Goal: Task Accomplishment & Management: Complete application form

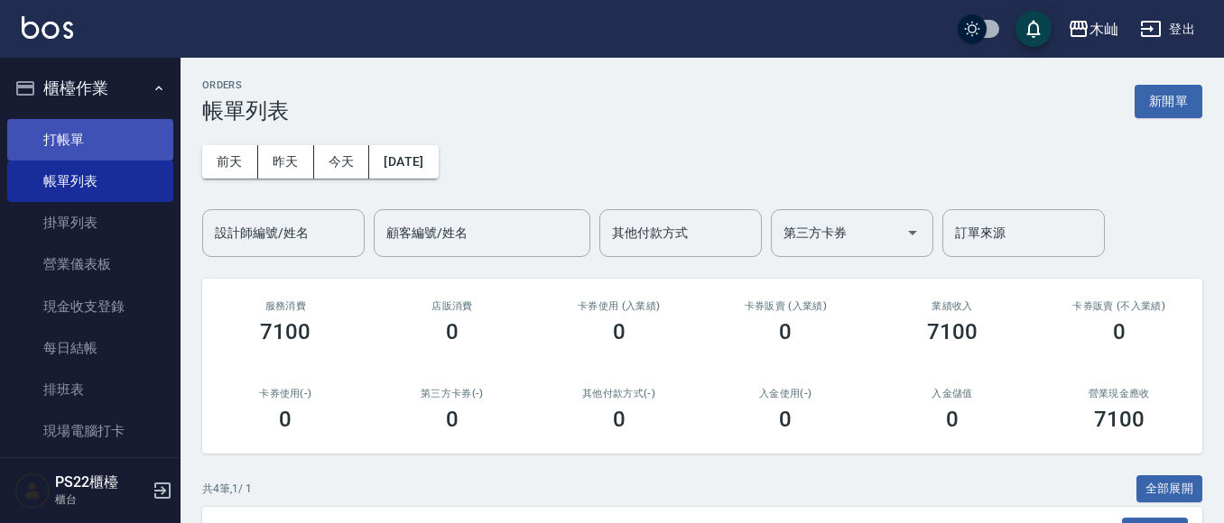
click at [111, 147] on link "打帳單" at bounding box center [90, 140] width 166 height 42
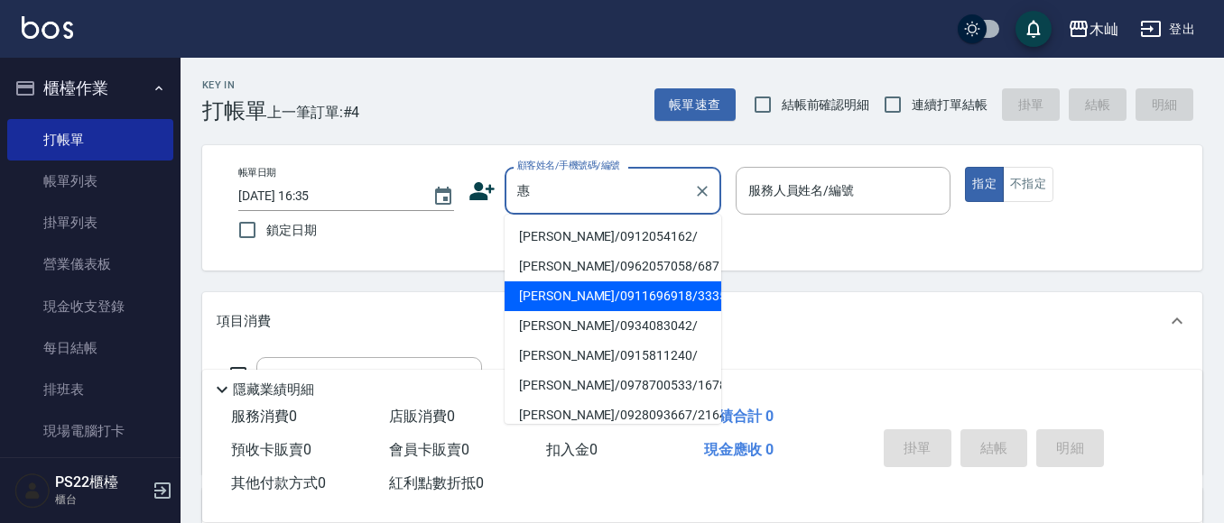
click at [570, 291] on li "[PERSON_NAME]/0911696918/333555" at bounding box center [613, 297] width 217 height 30
type input "[PERSON_NAME]/0911696918/333555"
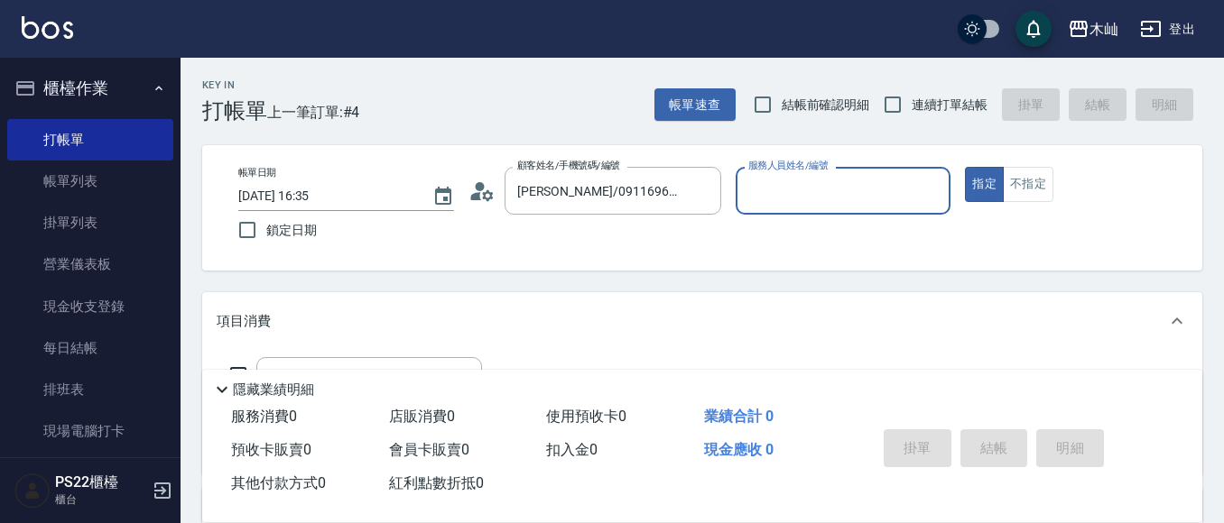
type input "小愛-10"
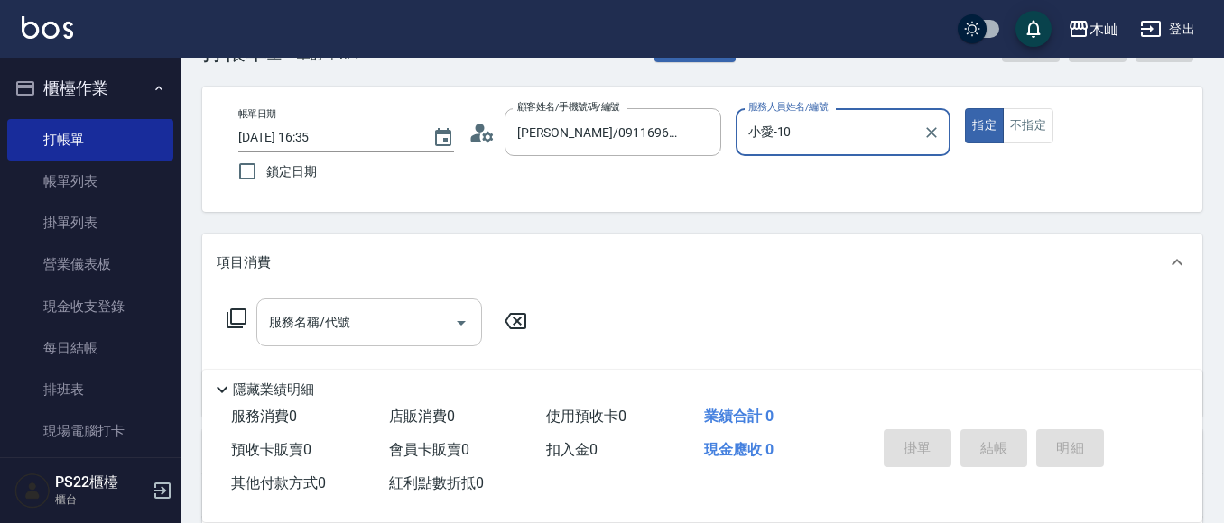
scroll to position [90, 0]
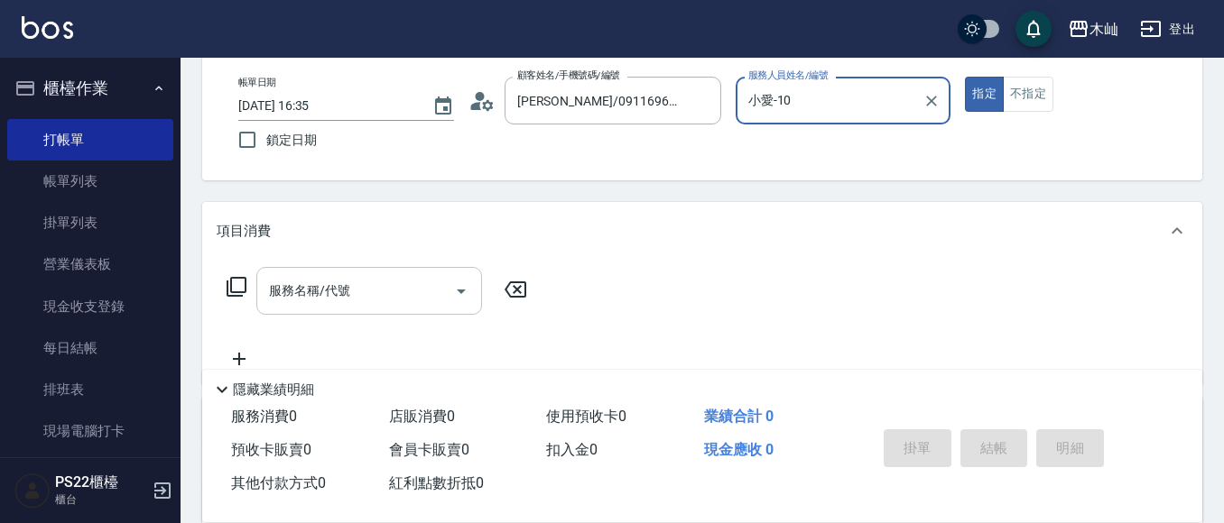
click at [379, 301] on input "服務名稱/代號" at bounding box center [355, 291] width 182 height 32
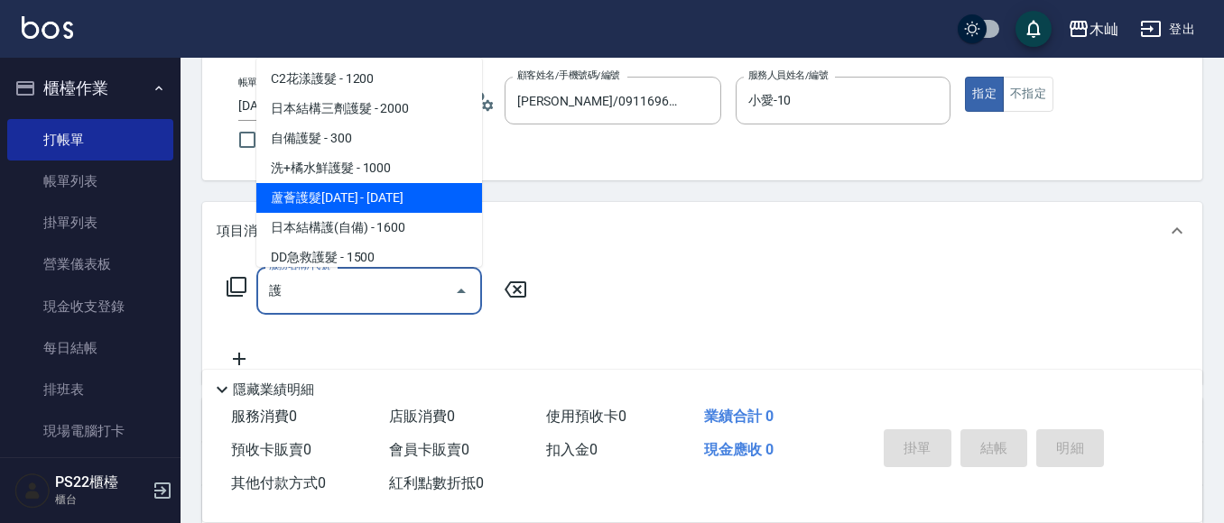
click at [421, 185] on span "蘆薈護髮[DATE] - [DATE]" at bounding box center [369, 198] width 226 height 30
type input "蘆薈護髮1200(514)"
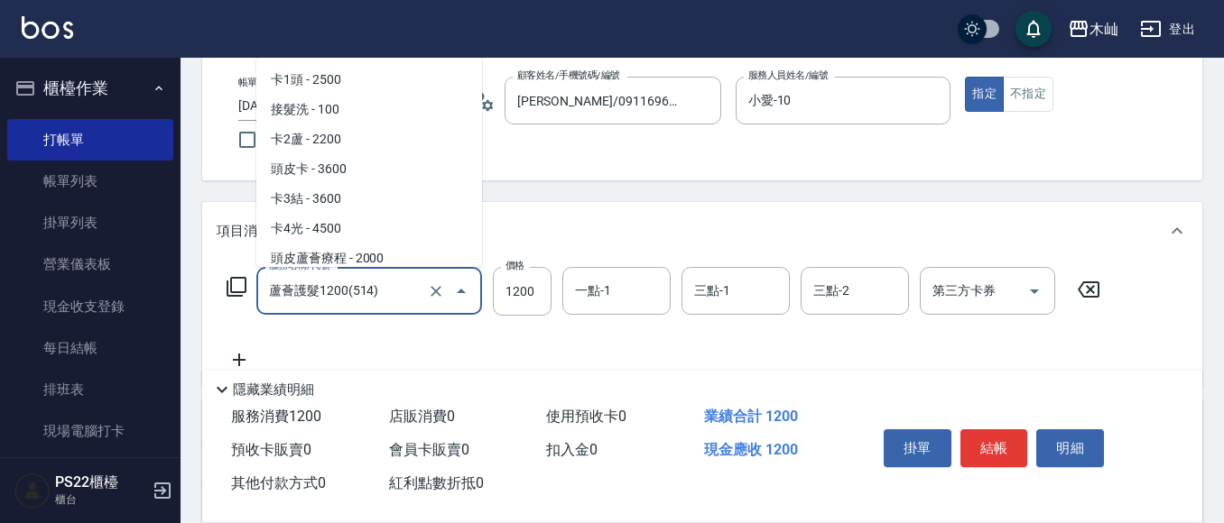
click at [403, 292] on input "蘆薈護髮1200(514)" at bounding box center [343, 291] width 159 height 32
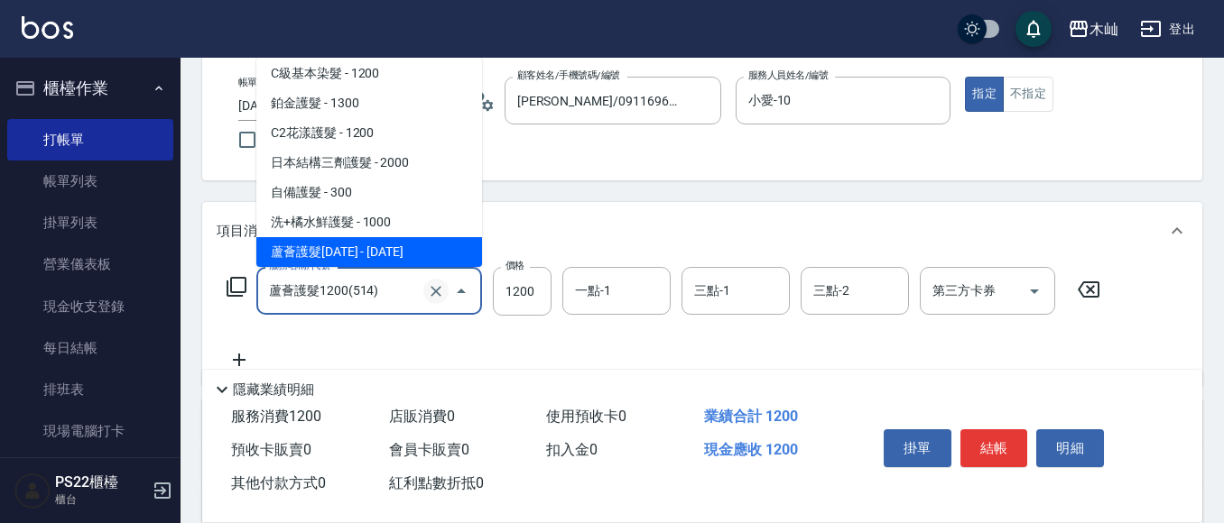
click at [440, 294] on icon "Clear" at bounding box center [436, 291] width 11 height 11
click at [387, 290] on input "服務名稱/代號" at bounding box center [343, 291] width 159 height 32
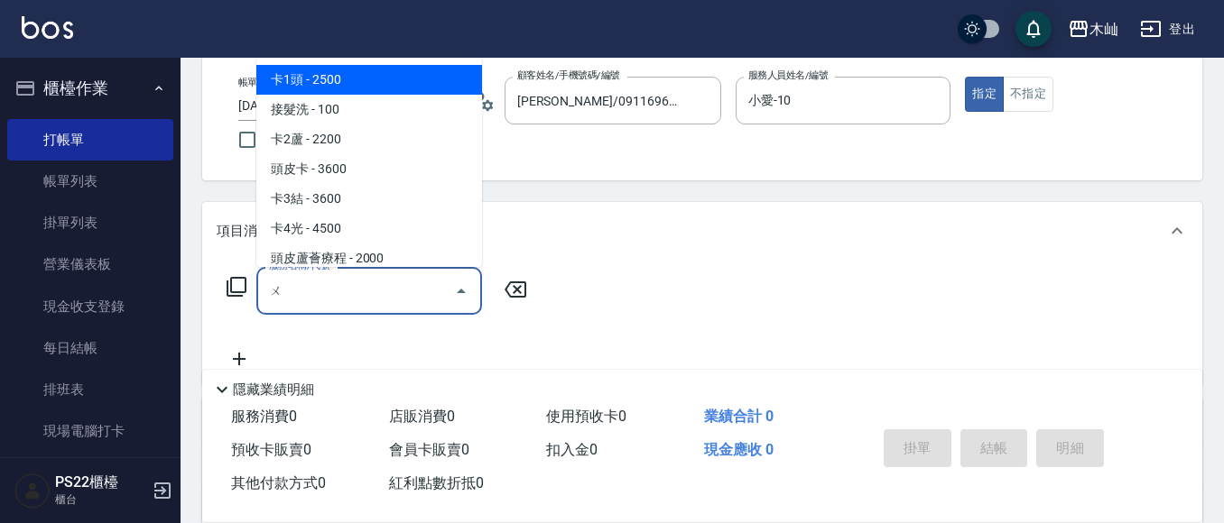
type input "物"
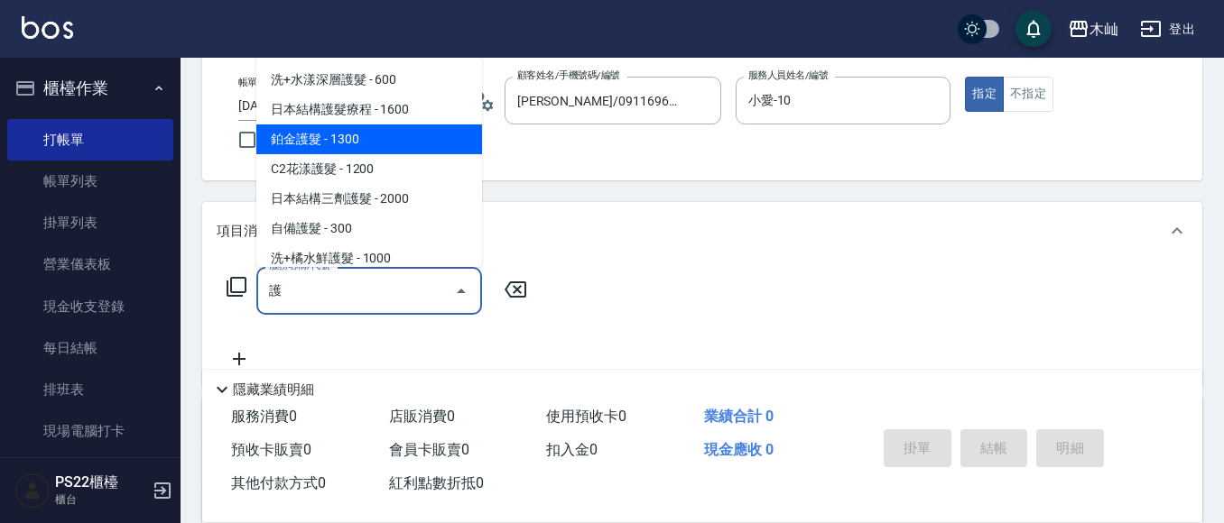
click at [391, 144] on span "鉑金護髮 - 1300" at bounding box center [369, 140] width 226 height 30
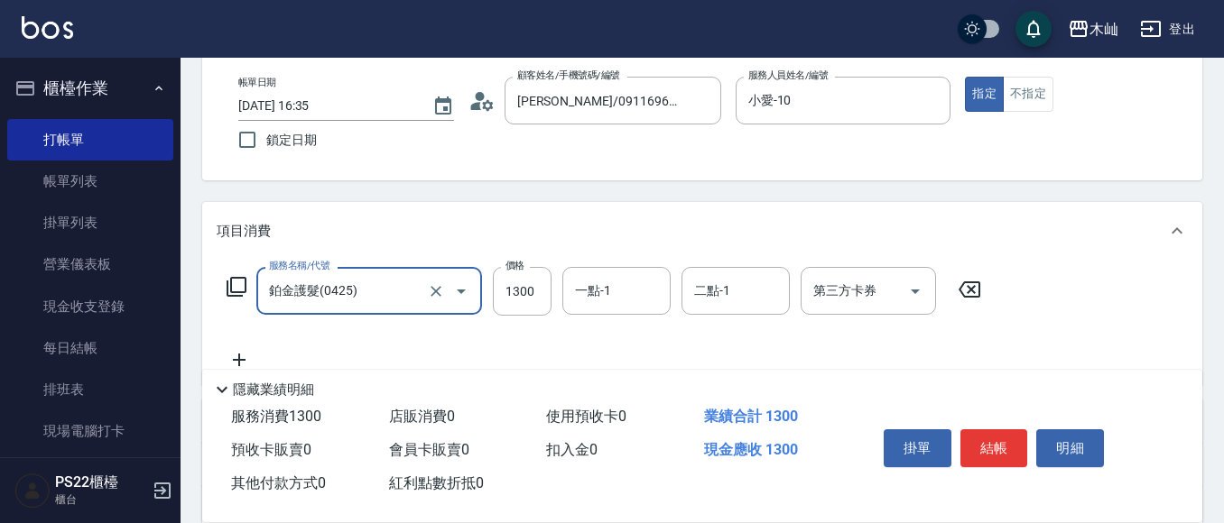
type input "鉑金護髮(0425)"
click at [233, 359] on icon at bounding box center [239, 360] width 45 height 22
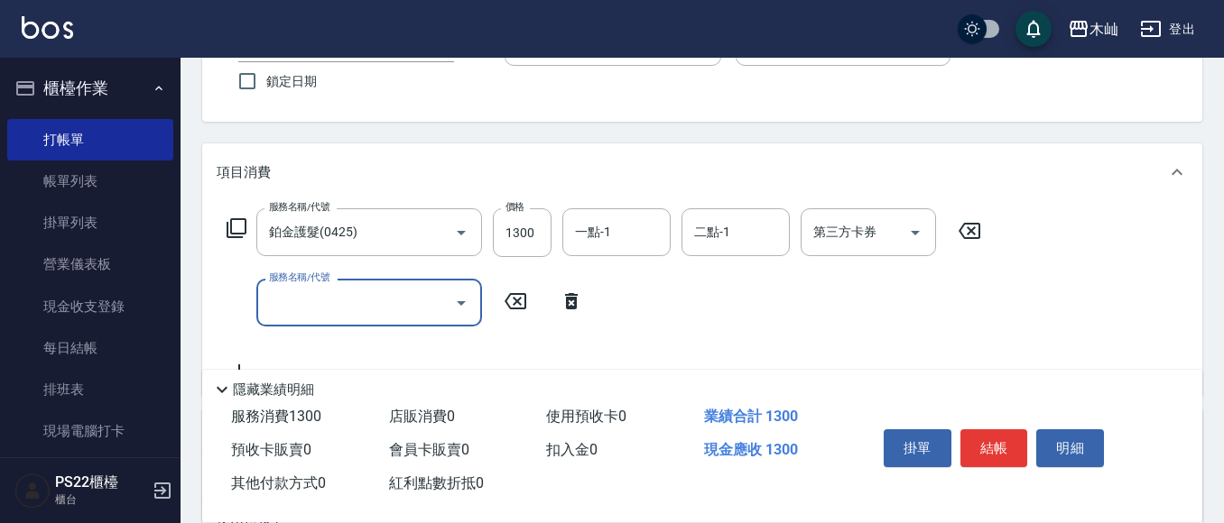
scroll to position [181, 0]
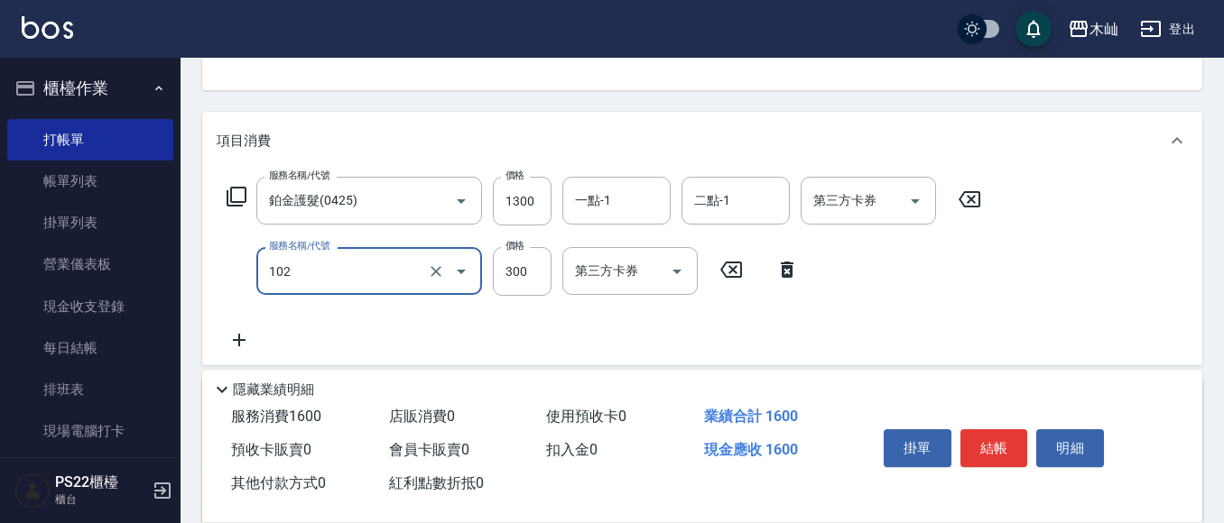
type input "精油洗髮(102)"
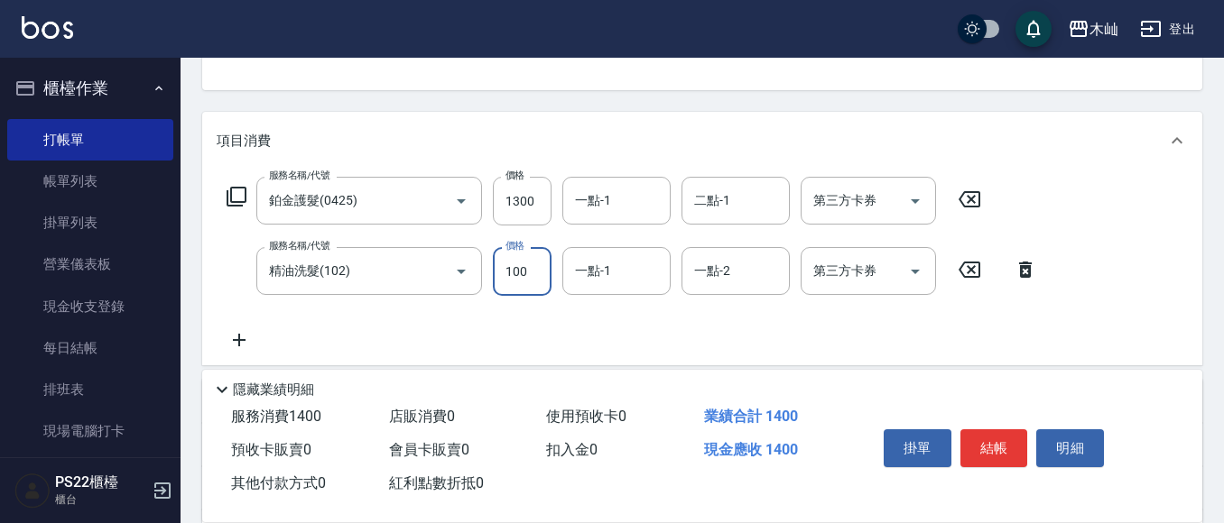
type input "100"
click at [994, 436] on button "結帳" at bounding box center [994, 449] width 68 height 38
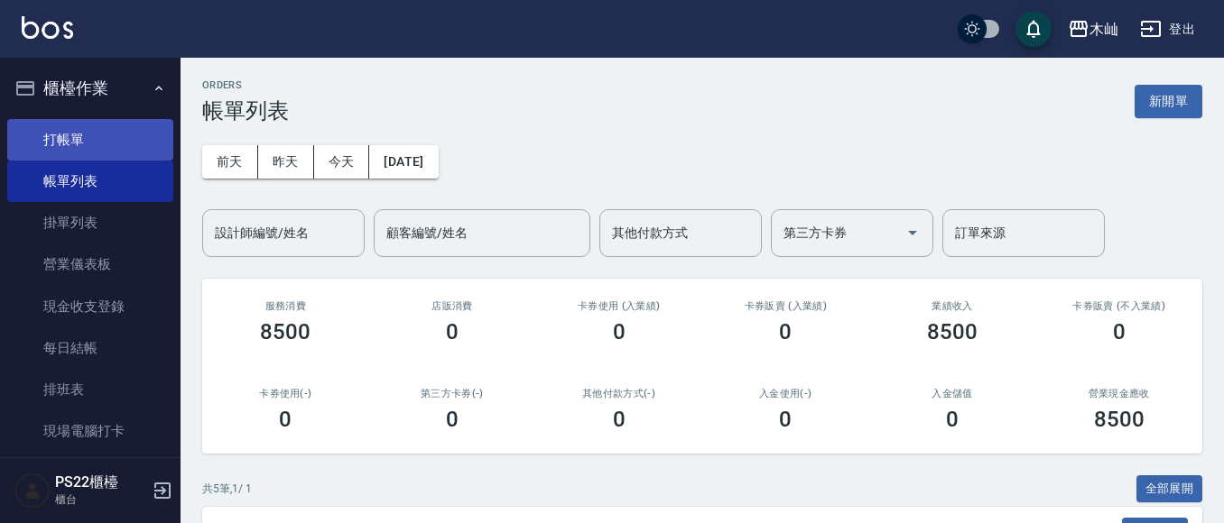
click at [73, 140] on link "打帳單" at bounding box center [90, 140] width 166 height 42
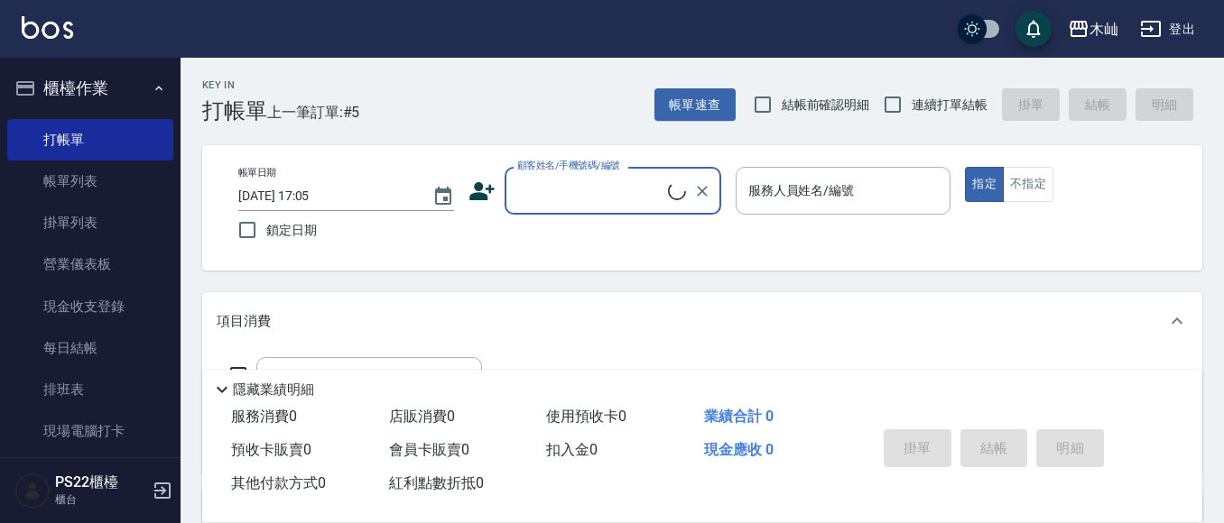
click at [560, 197] on input "顧客姓名/手機號碼/編號" at bounding box center [590, 191] width 155 height 32
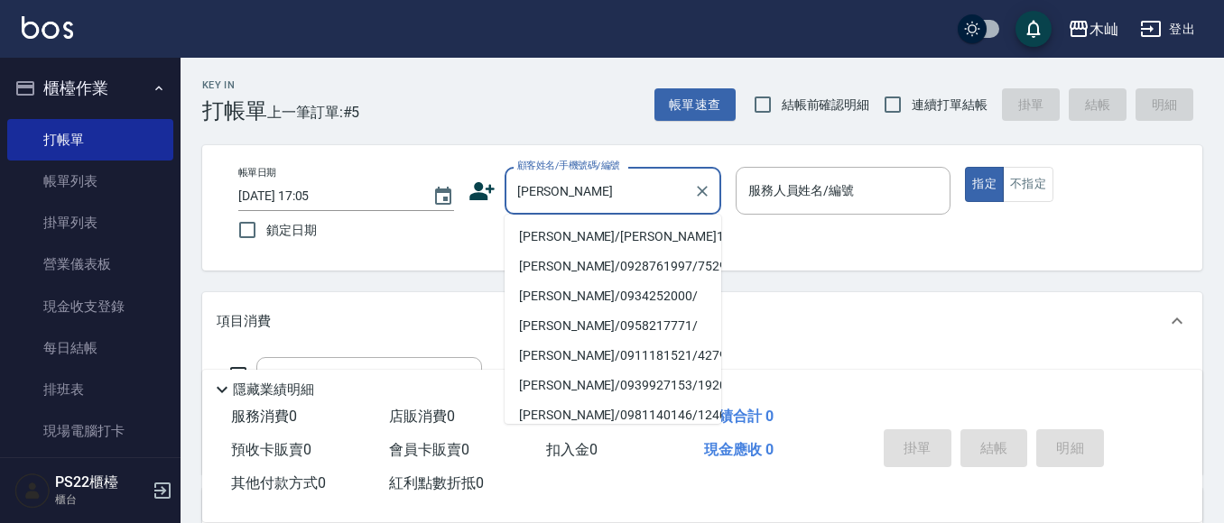
click at [568, 238] on li "[PERSON_NAME]/[PERSON_NAME]13013/13013" at bounding box center [613, 237] width 217 height 30
type input "[PERSON_NAME]/[PERSON_NAME]13013/13013"
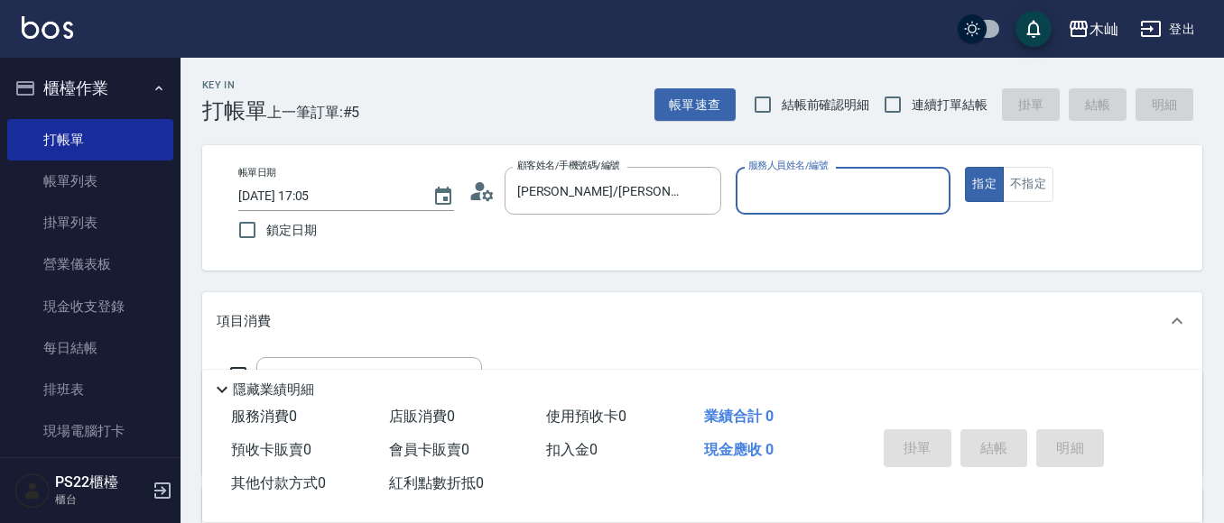
type input "Abby-5"
click at [818, 174] on div "服務人員姓名/編號 [PERSON_NAME]-5 服務人員姓名/編號" at bounding box center [844, 191] width 216 height 48
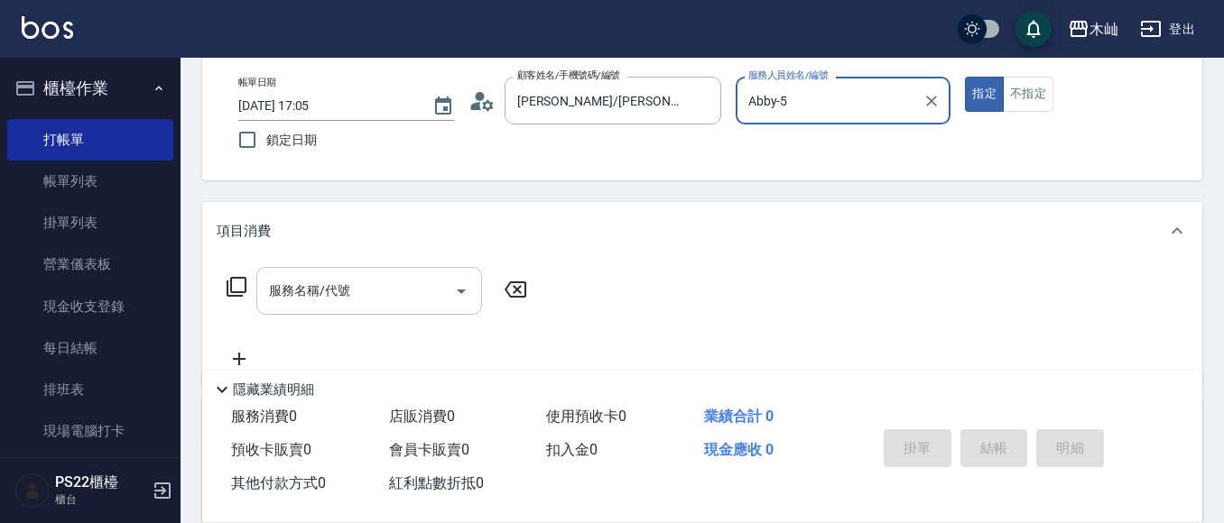
click at [374, 273] on div "服務名稱/代號" at bounding box center [369, 291] width 226 height 48
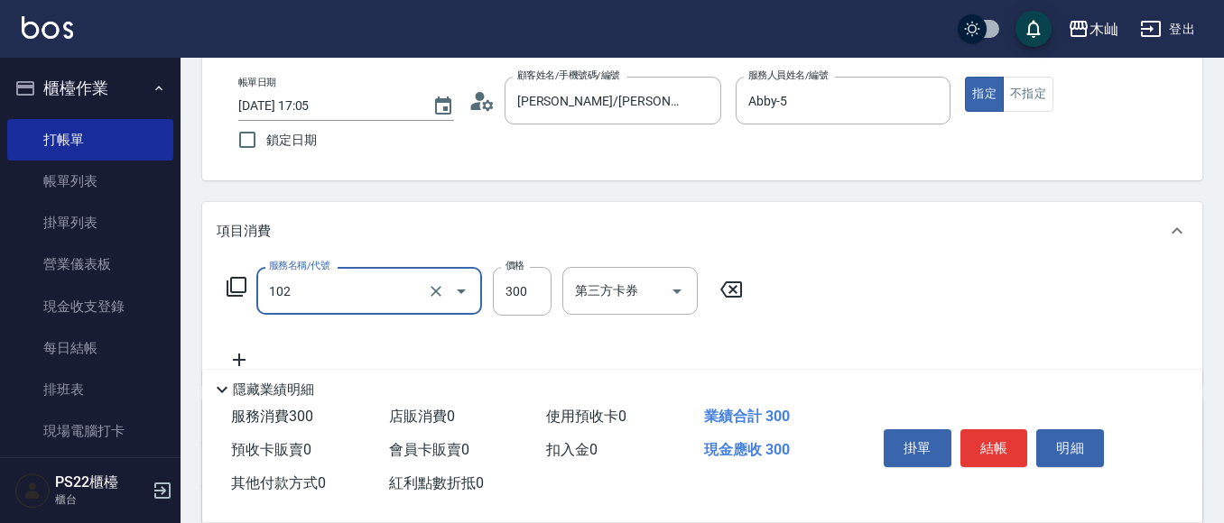
type input "精油洗髮(102)"
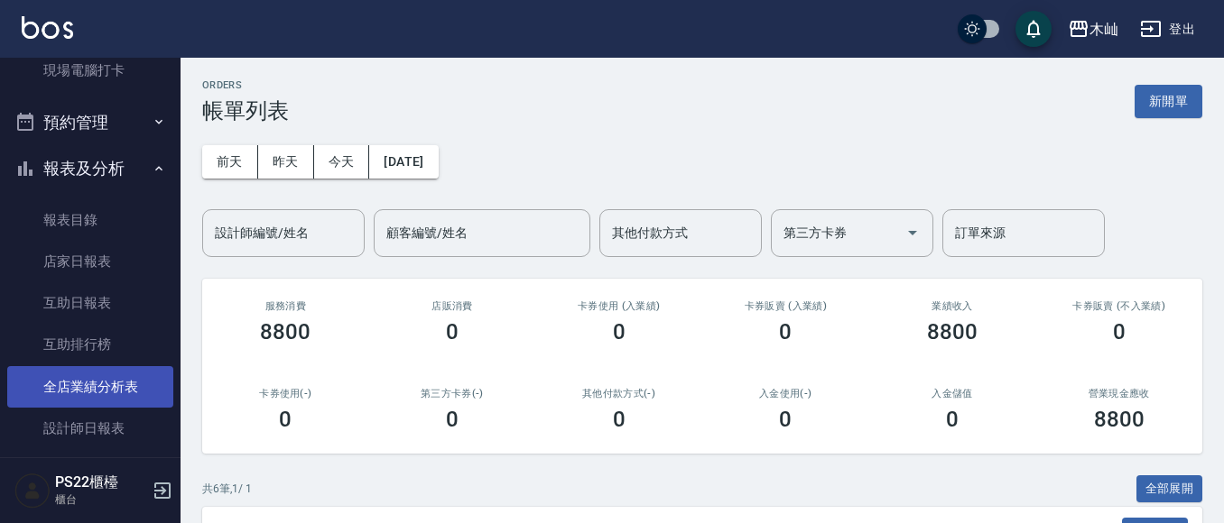
scroll to position [451, 0]
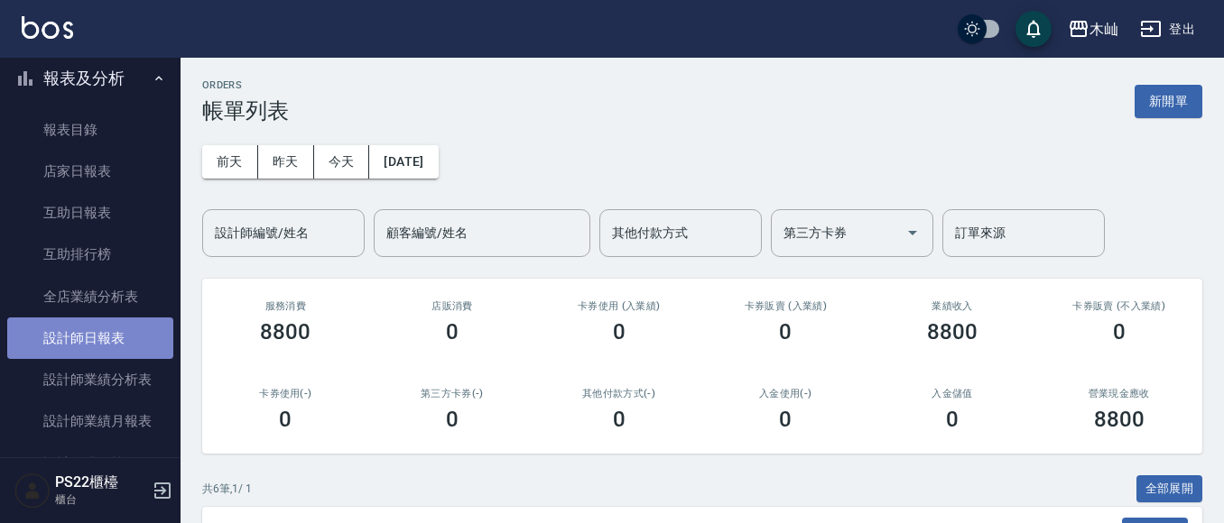
click at [107, 349] on link "設計師日報表" at bounding box center [90, 339] width 166 height 42
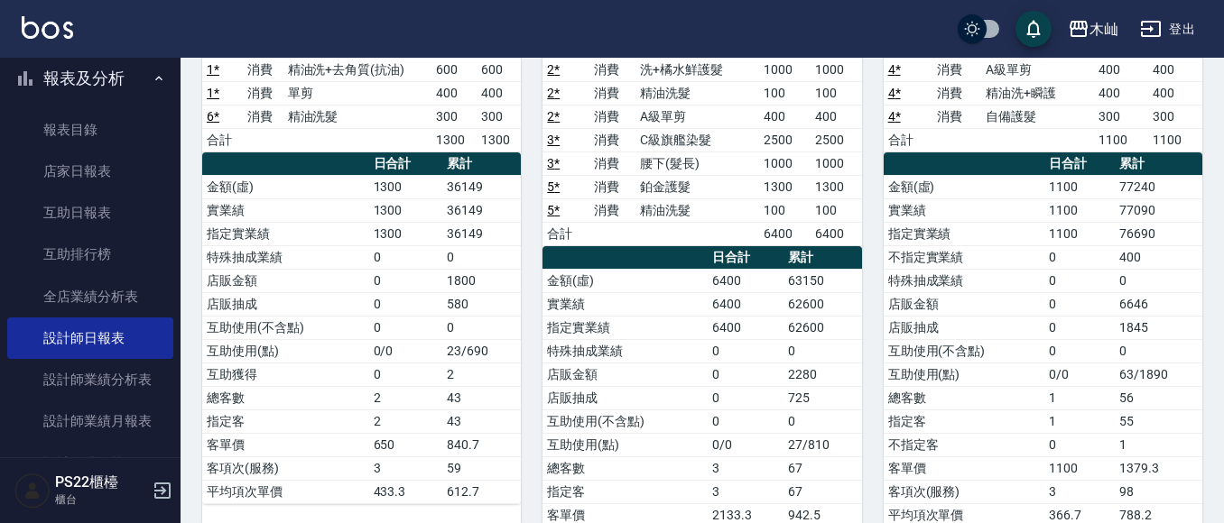
scroll to position [37, 0]
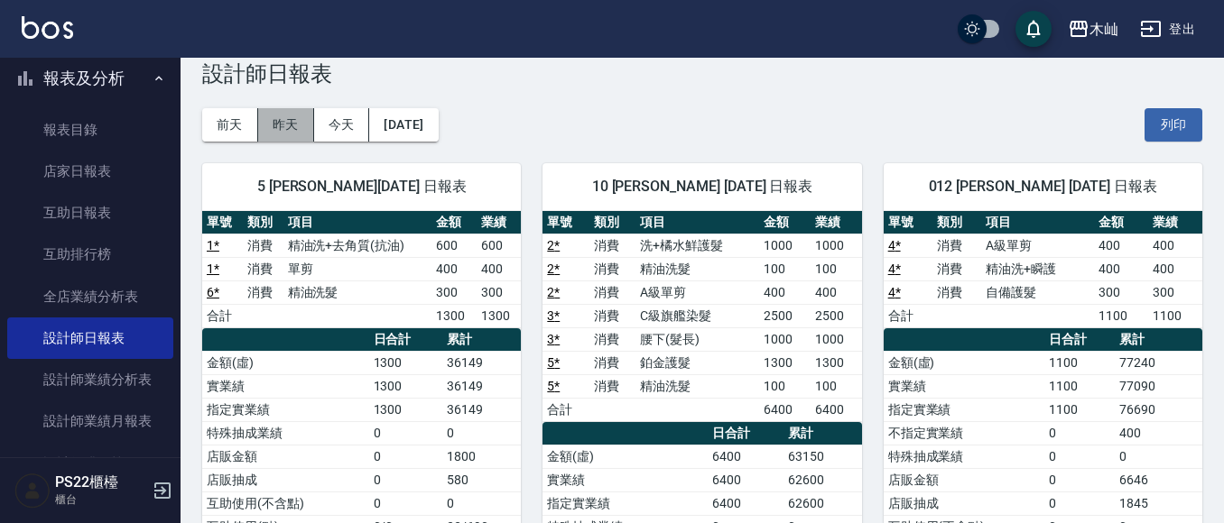
click at [273, 127] on button "昨天" at bounding box center [286, 124] width 56 height 33
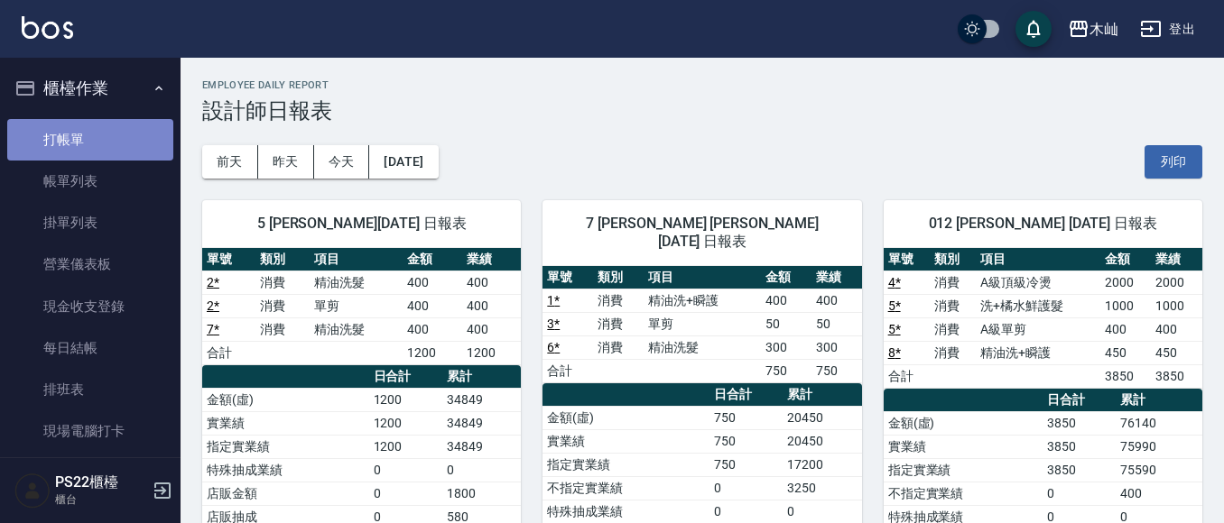
click at [125, 136] on link "打帳單" at bounding box center [90, 140] width 166 height 42
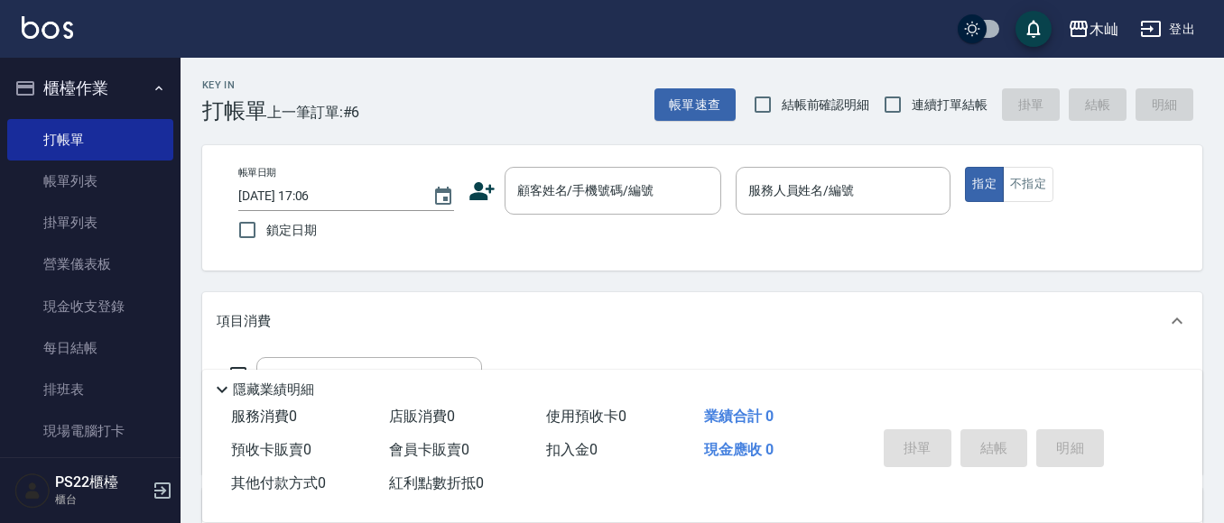
click at [1110, 210] on div "帳單日期 [DATE] 17:06 鎖定日期 顧客姓名/手機號碼/編號 顧客姓名/手機號碼/編號 服務人員姓名/編號 服務人員姓名/編號 指定 不指定" at bounding box center [702, 208] width 957 height 82
click at [765, 237] on div "帳單日期 [DATE] 17:06 鎖定日期 顧客姓名/手機號碼/編號 顧客姓名/手機號碼/編號 服務人員姓名/編號 服務人員姓名/編號 指定 不指定" at bounding box center [702, 208] width 957 height 82
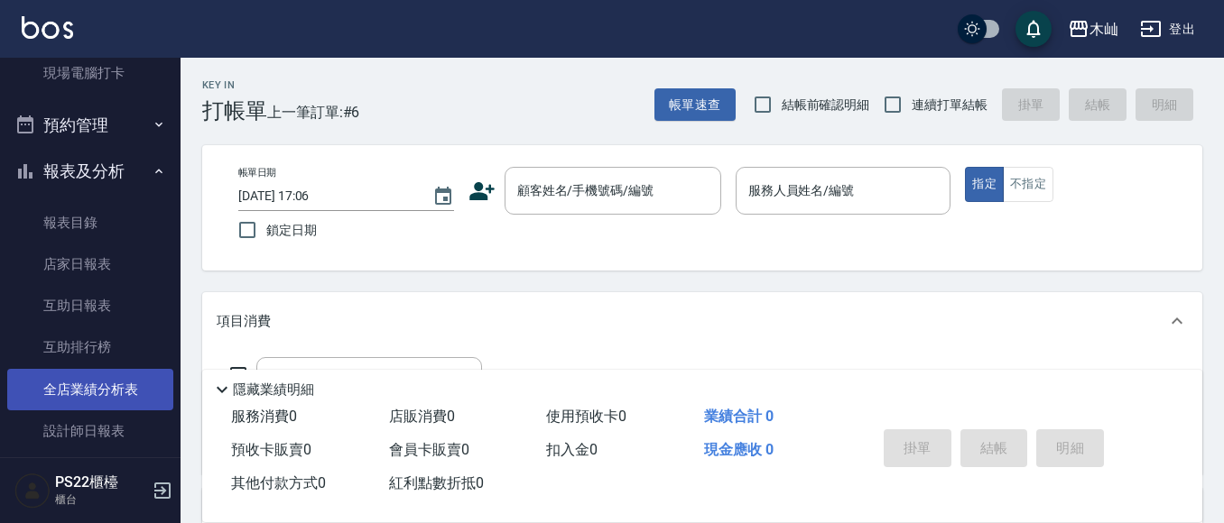
scroll to position [361, 0]
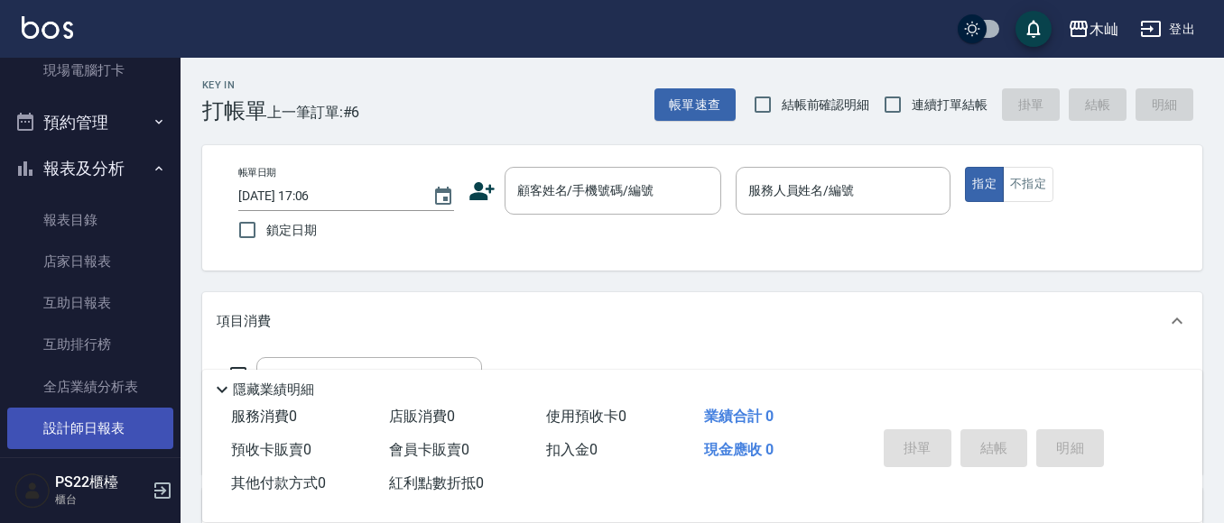
click at [105, 418] on link "設計師日報表" at bounding box center [90, 429] width 166 height 42
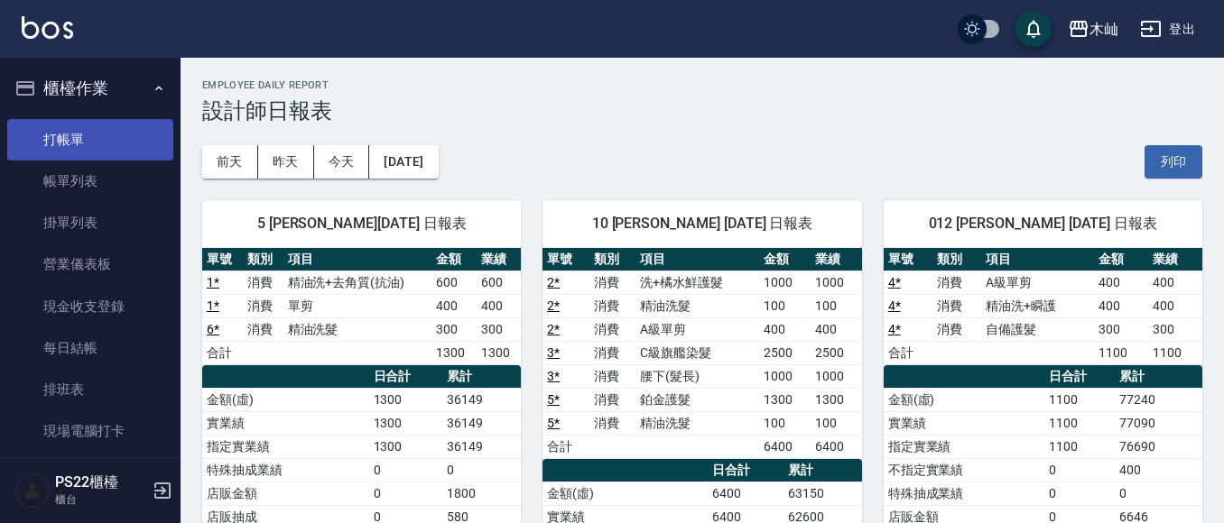
click at [116, 128] on link "打帳單" at bounding box center [90, 140] width 166 height 42
